Goal: Contribute content

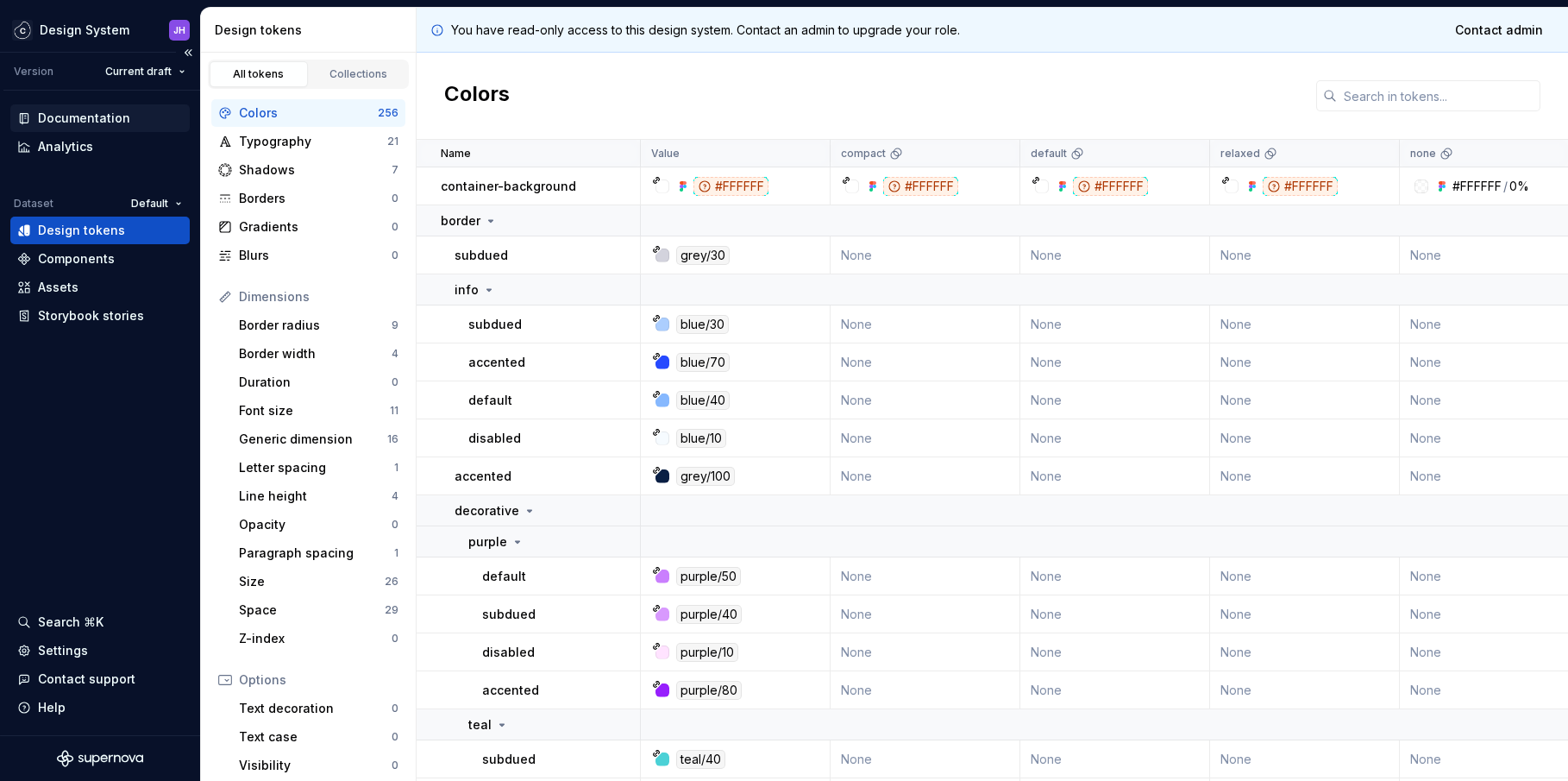
click at [139, 128] on div "Documentation" at bounding box center [100, 118] width 180 height 28
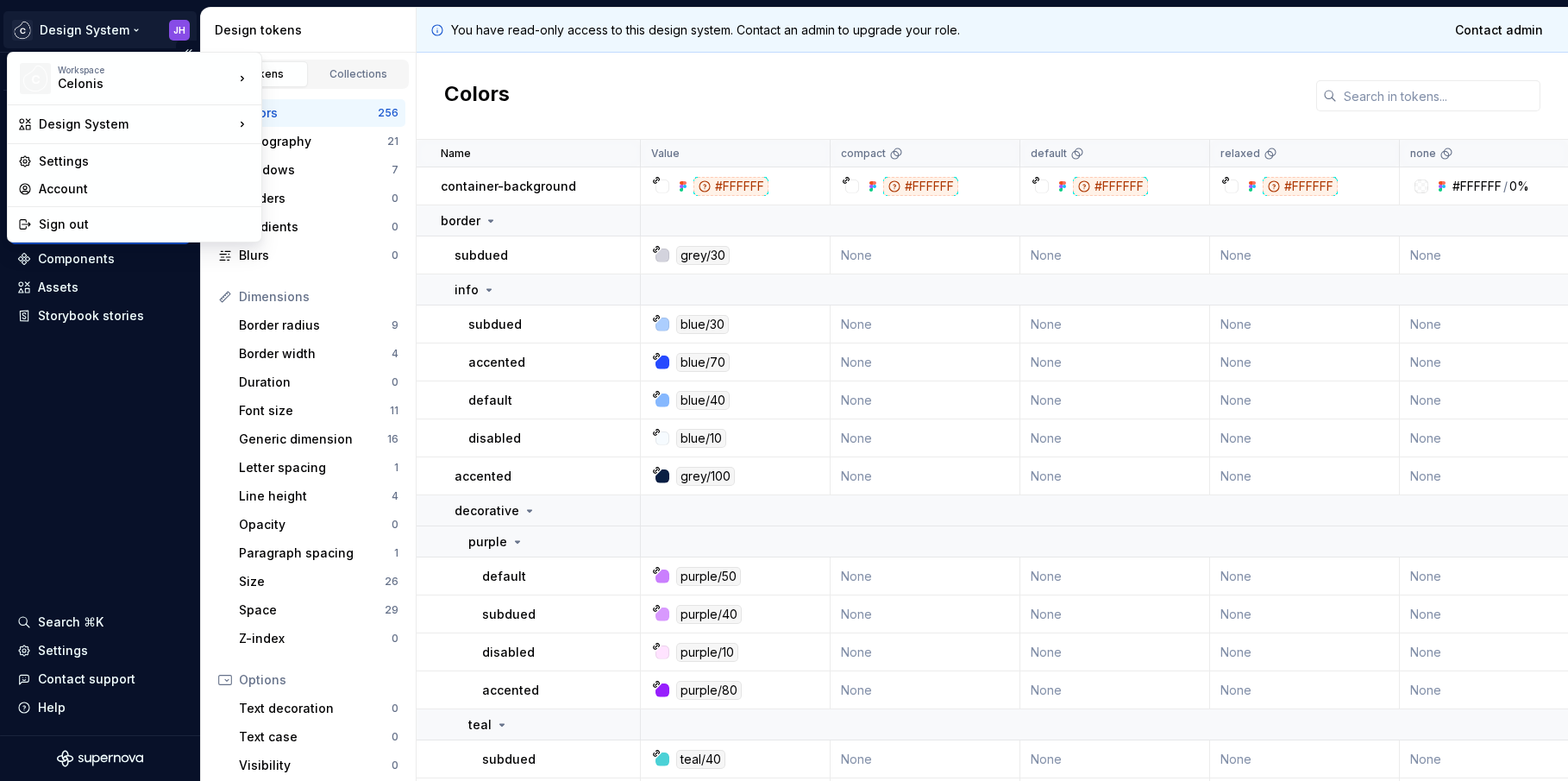
click at [176, 30] on html "Design System JH Version Current draft Documentation Analytics Dataset Default …" at bounding box center [784, 390] width 1568 height 781
click at [272, 16] on html "Design System JH Version Current draft Documentation Analytics Dataset Default …" at bounding box center [784, 390] width 1568 height 781
click at [178, 30] on html "Design System JH Version Current draft Documentation Analytics Dataset Default …" at bounding box center [784, 390] width 1568 height 781
click at [201, 135] on div "Design System" at bounding box center [134, 124] width 246 height 31
click at [344, 157] on div "Studio Views" at bounding box center [345, 156] width 112 height 17
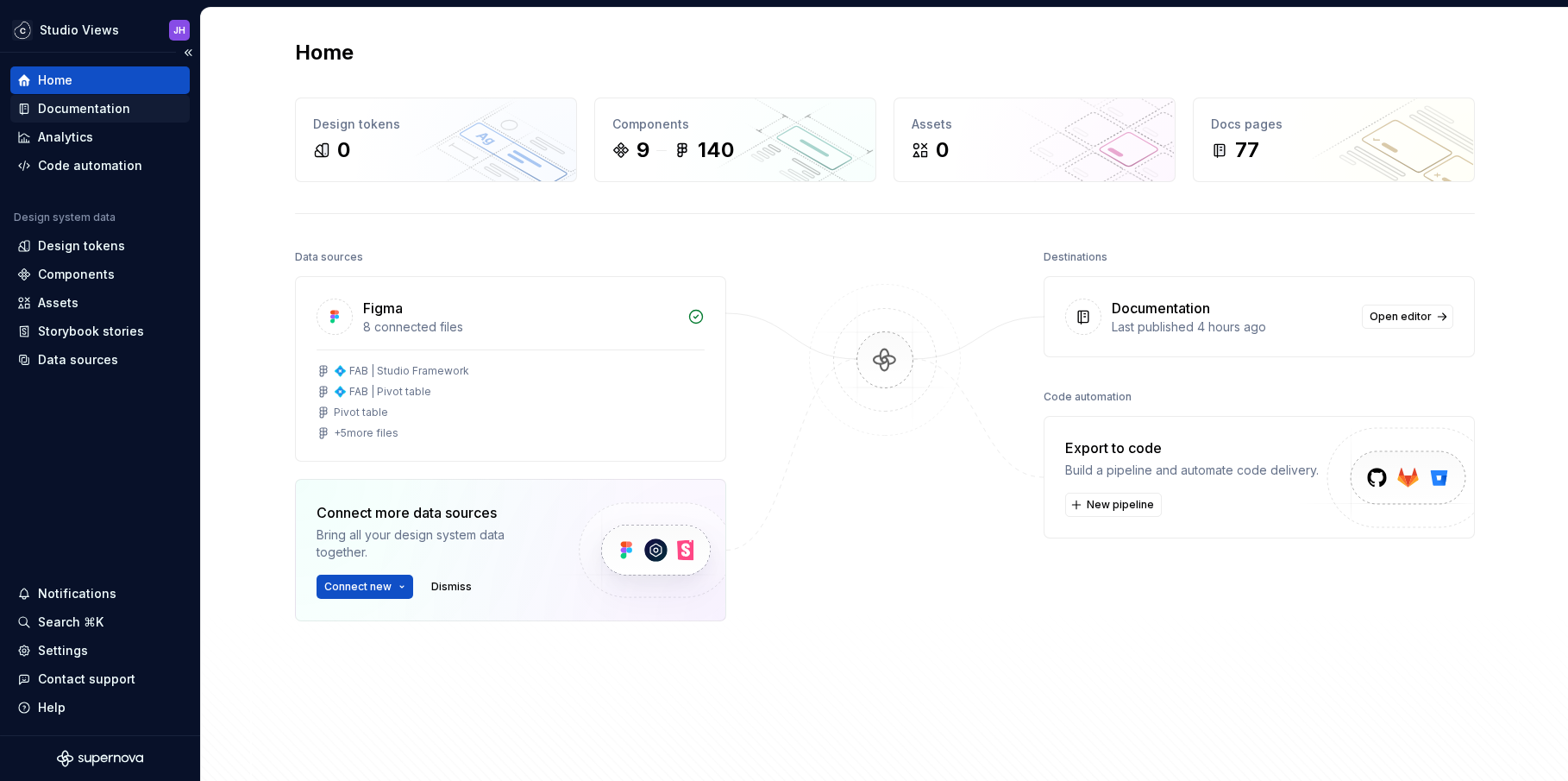
click at [81, 117] on div "Documentation" at bounding box center [100, 108] width 180 height 28
click at [107, 112] on div "Documentation" at bounding box center [84, 108] width 92 height 17
click at [95, 107] on div "Documentation" at bounding box center [84, 108] width 92 height 17
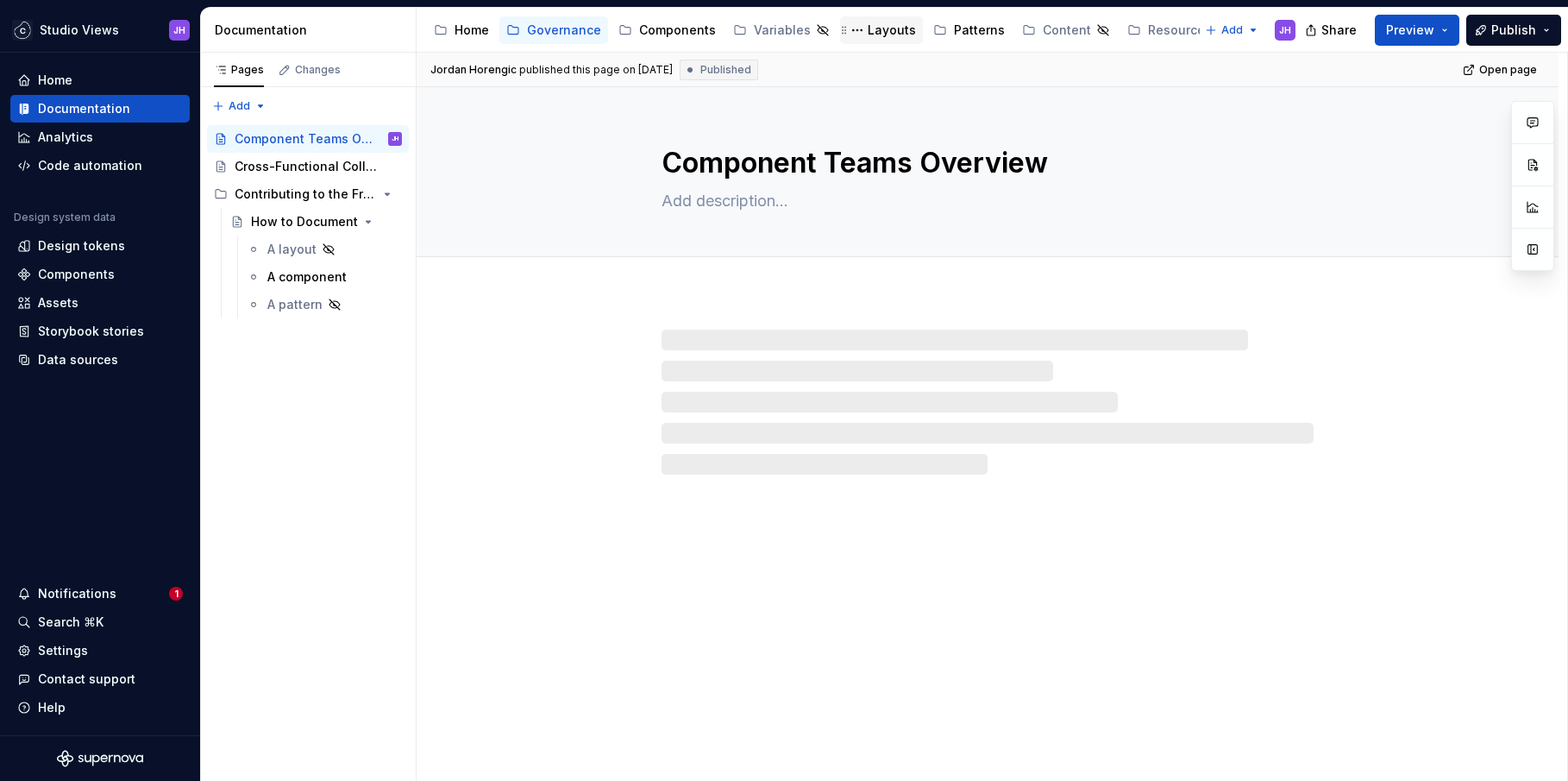
click at [863, 41] on div "Layouts" at bounding box center [881, 30] width 82 height 28
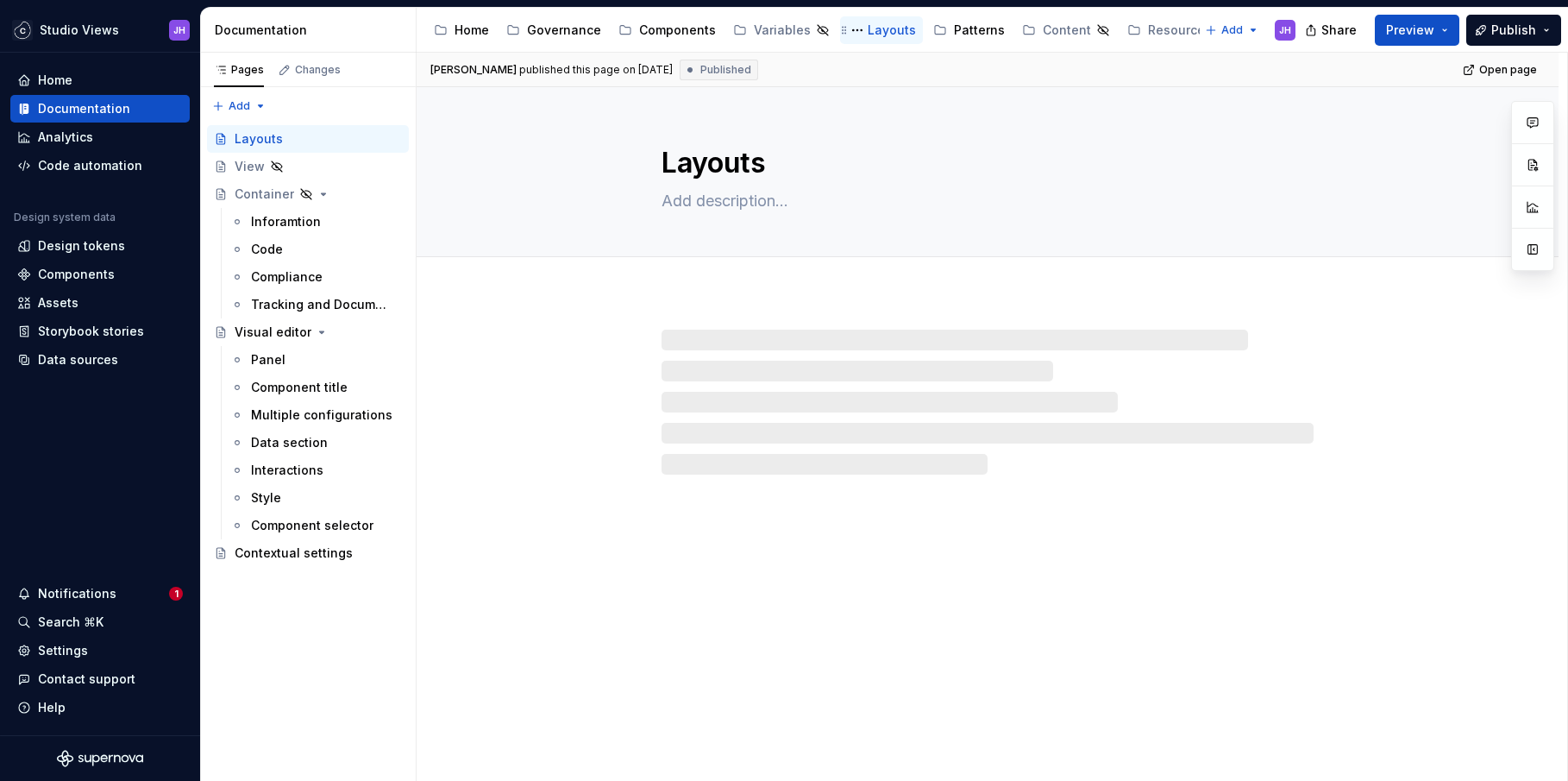
click at [869, 29] on div "Layouts" at bounding box center [892, 30] width 49 height 17
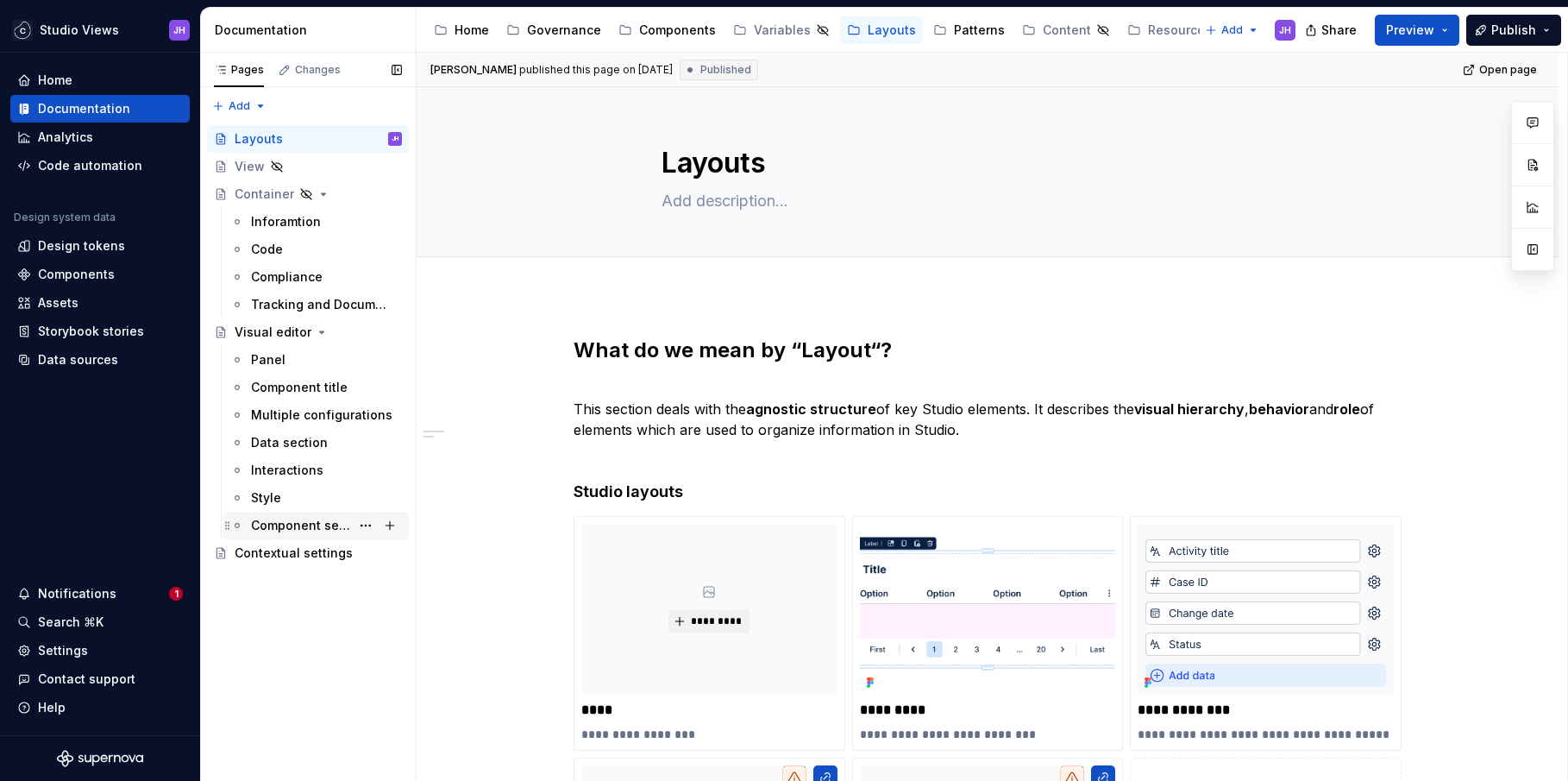
click at [321, 518] on div "Component selector" at bounding box center [300, 525] width 99 height 17
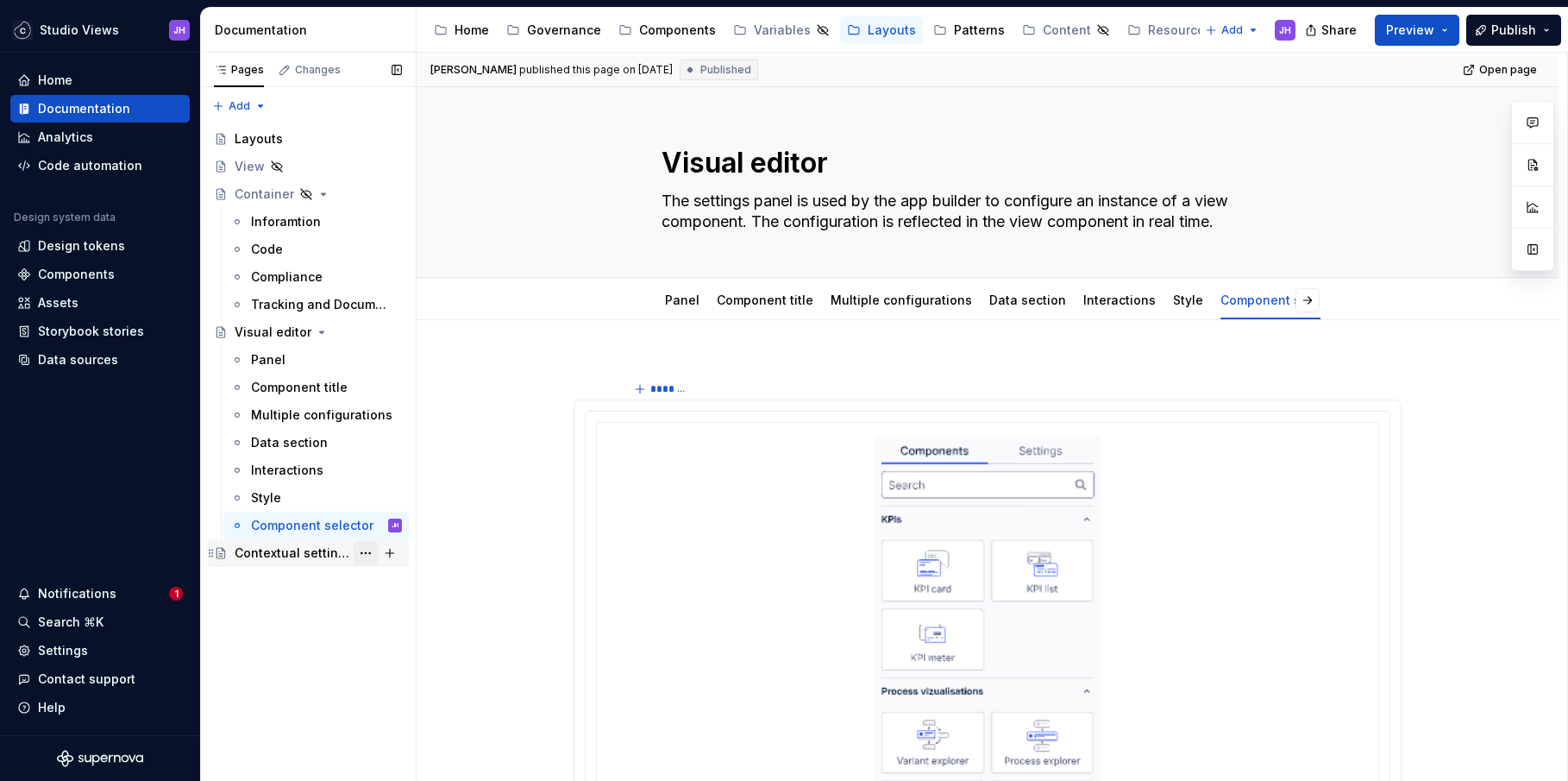
click at [364, 556] on button "Page tree" at bounding box center [366, 553] width 24 height 24
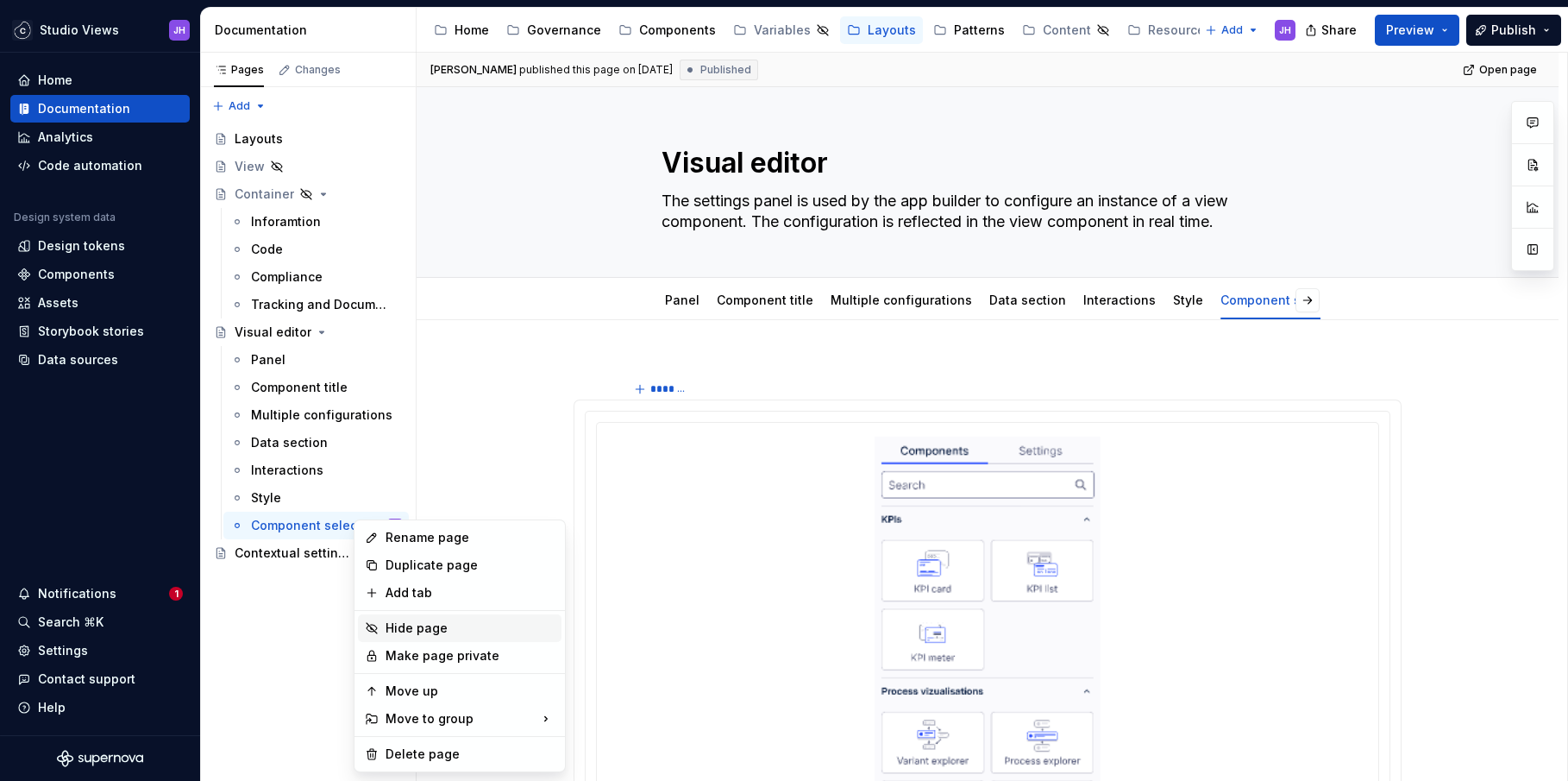
click at [440, 636] on div "Hide page" at bounding box center [469, 628] width 169 height 17
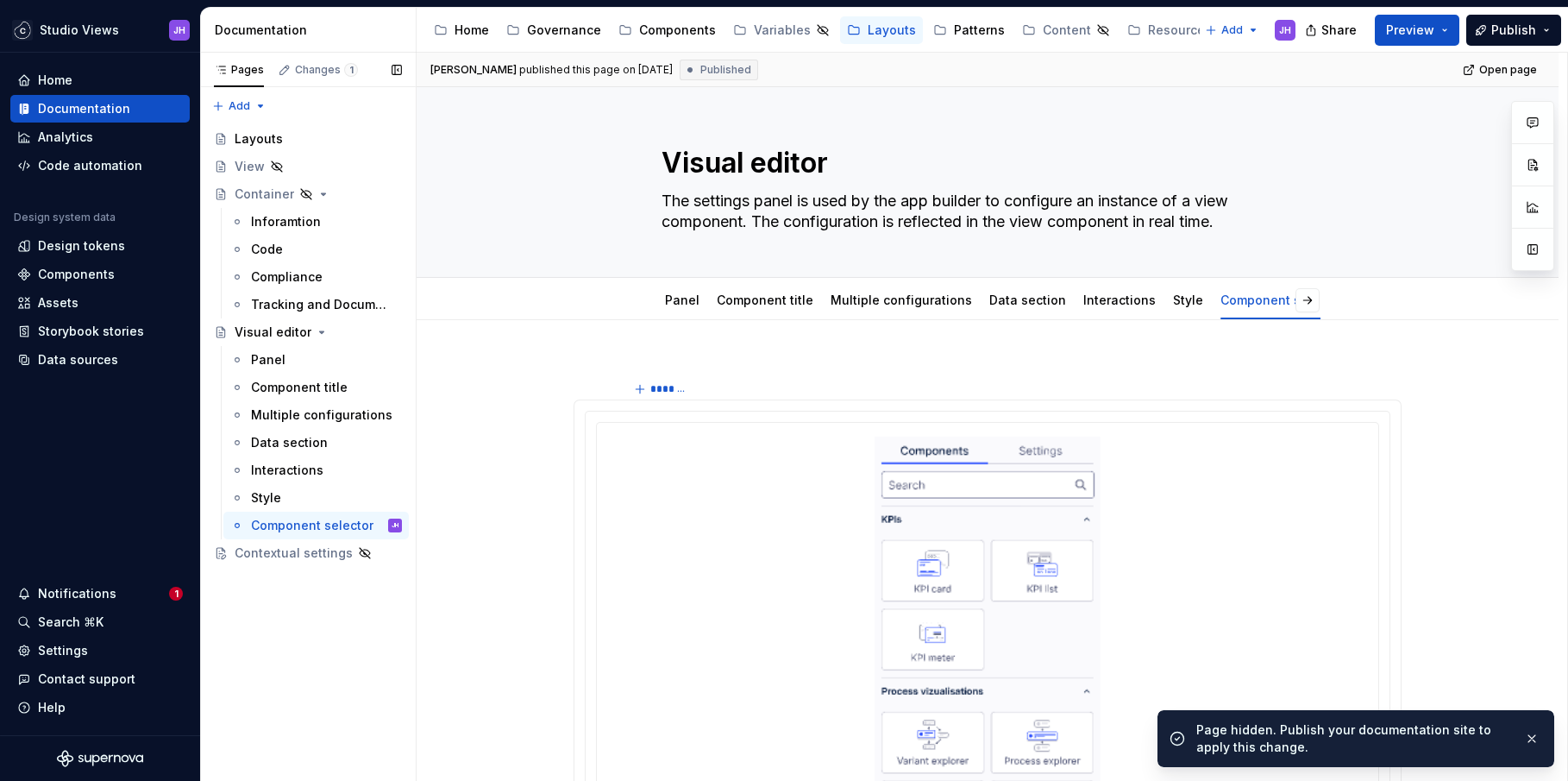
click at [359, 594] on div "Pages Changes 1 Add Accessibility guide for tree Page tree. Navigate the tree w…" at bounding box center [308, 417] width 215 height 729
click at [1508, 37] on span "Publish" at bounding box center [1514, 30] width 45 height 17
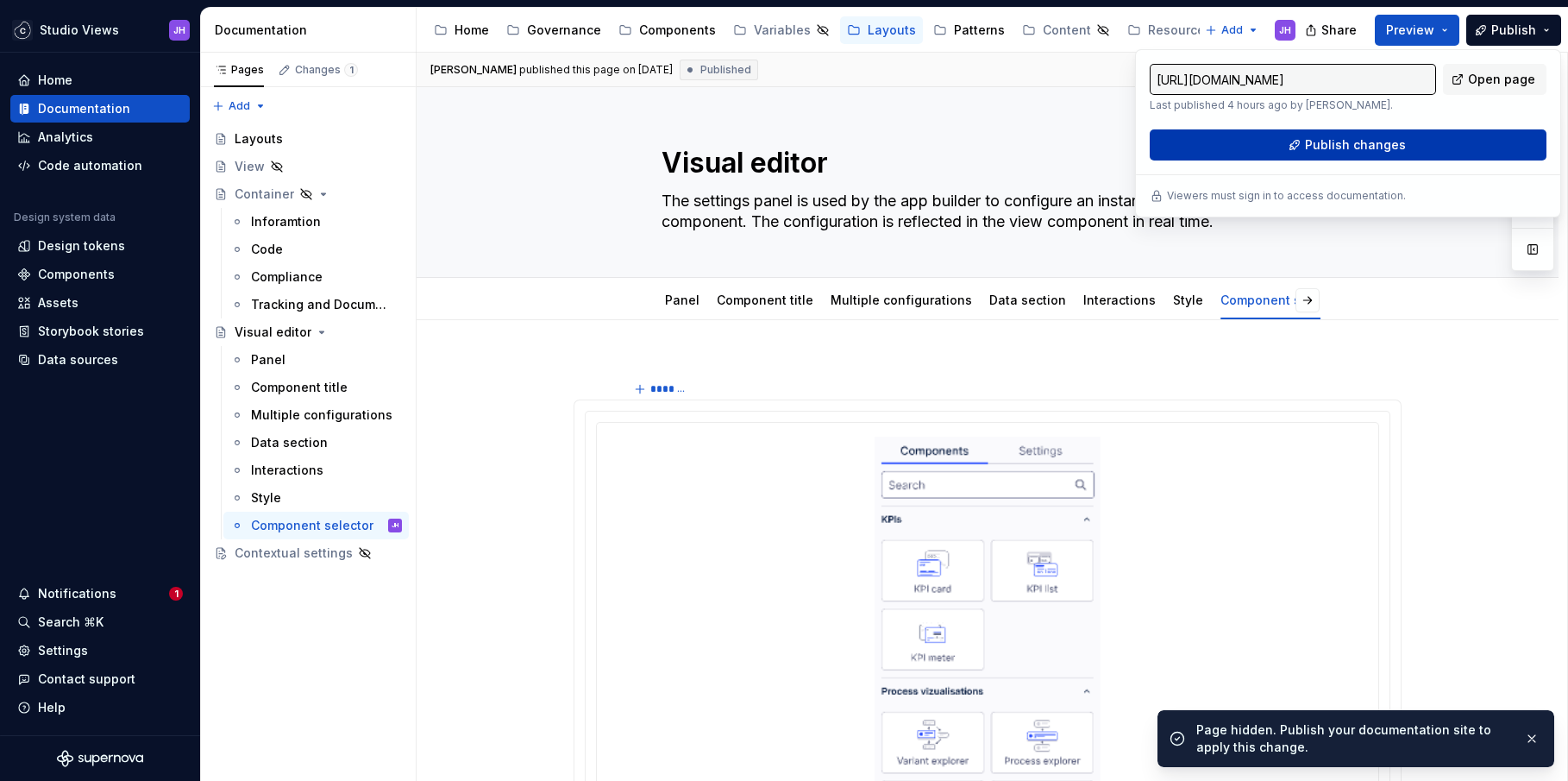
click at [1346, 147] on span "Publish changes" at bounding box center [1355, 145] width 101 height 17
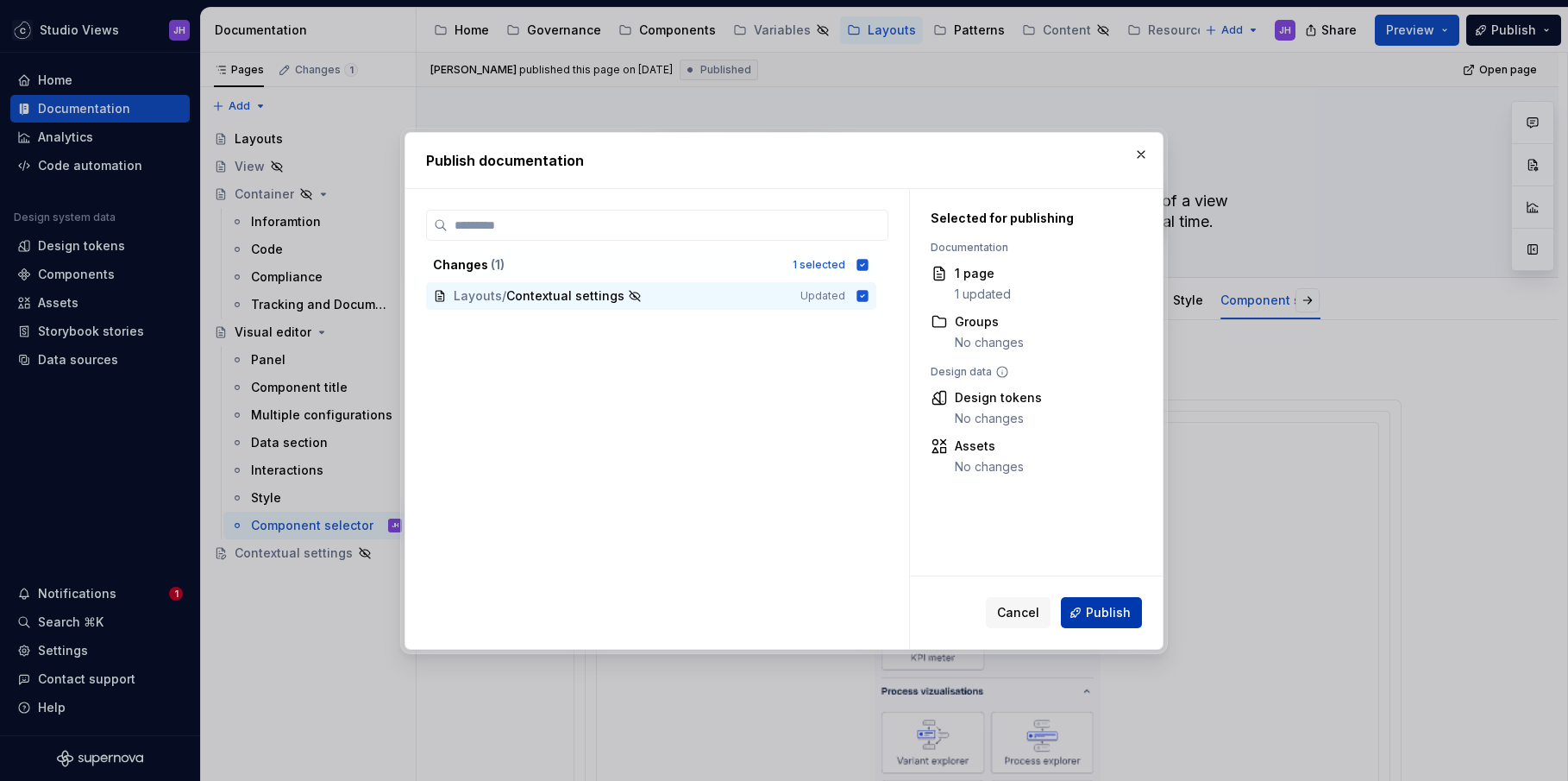
click at [1087, 614] on span "Publish" at bounding box center [1108, 613] width 45 height 17
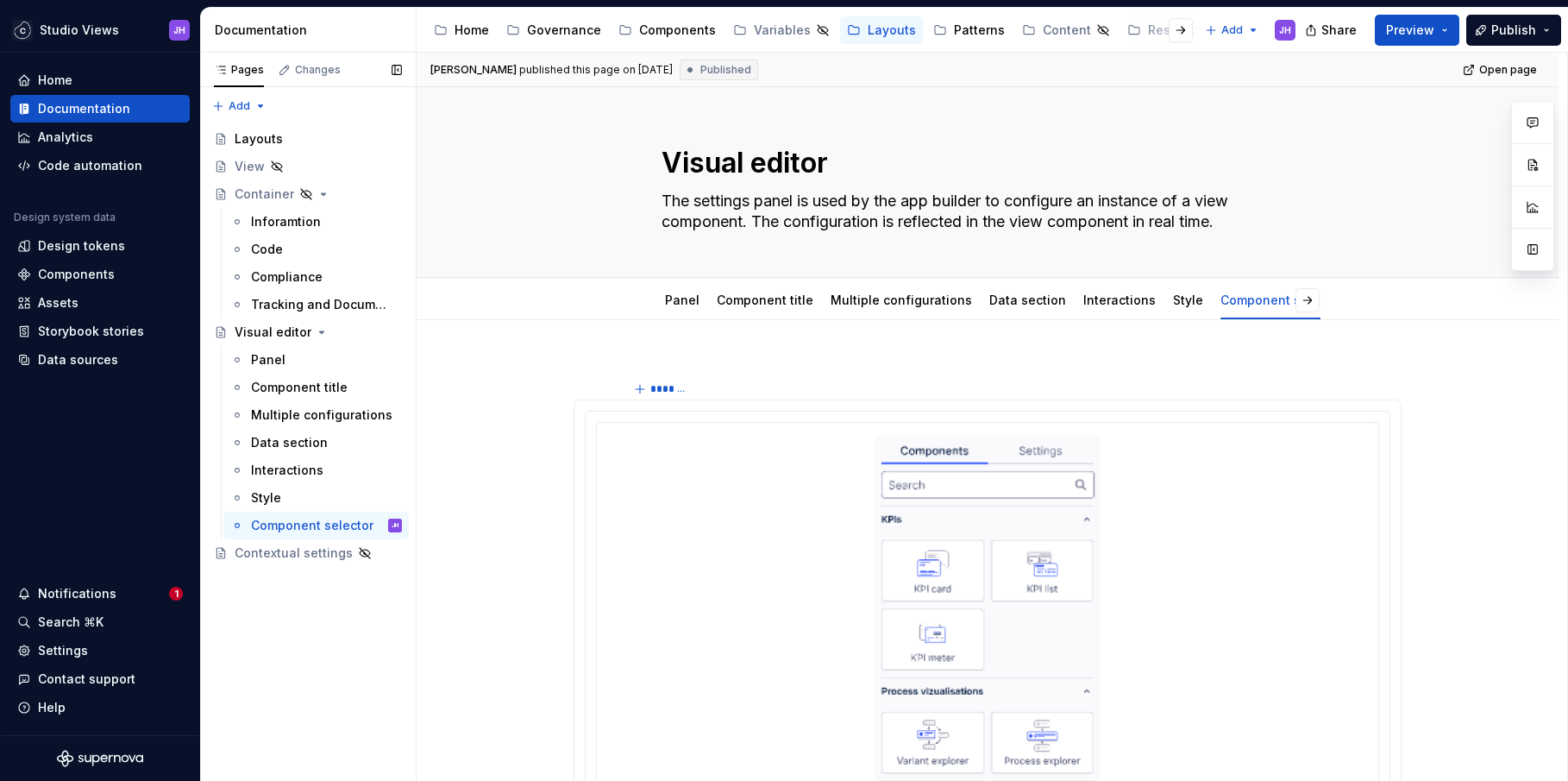
type textarea "*"
